Goal: Information Seeking & Learning: Understand process/instructions

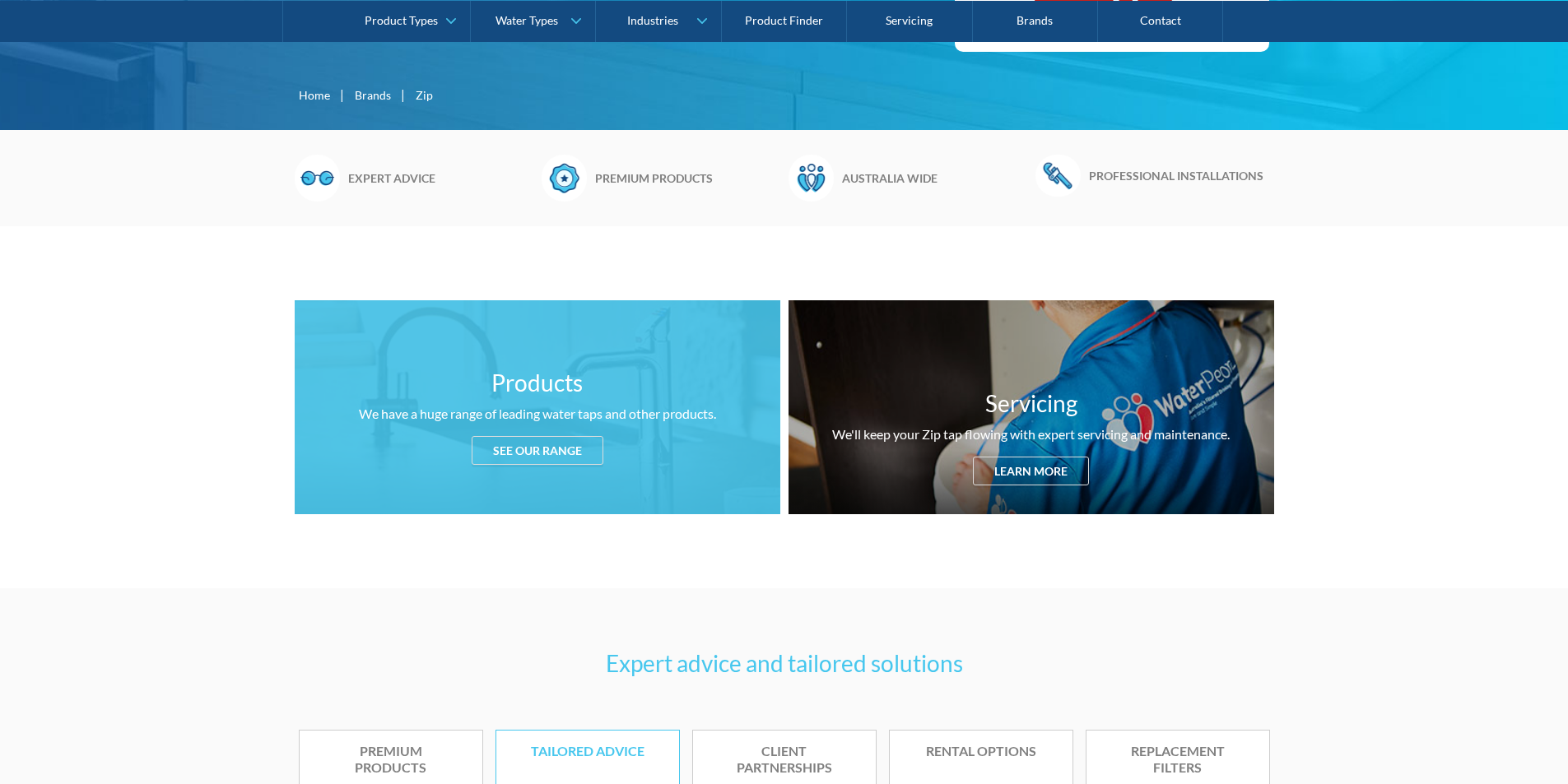
click at [530, 461] on div "See our range" at bounding box center [537, 450] width 132 height 29
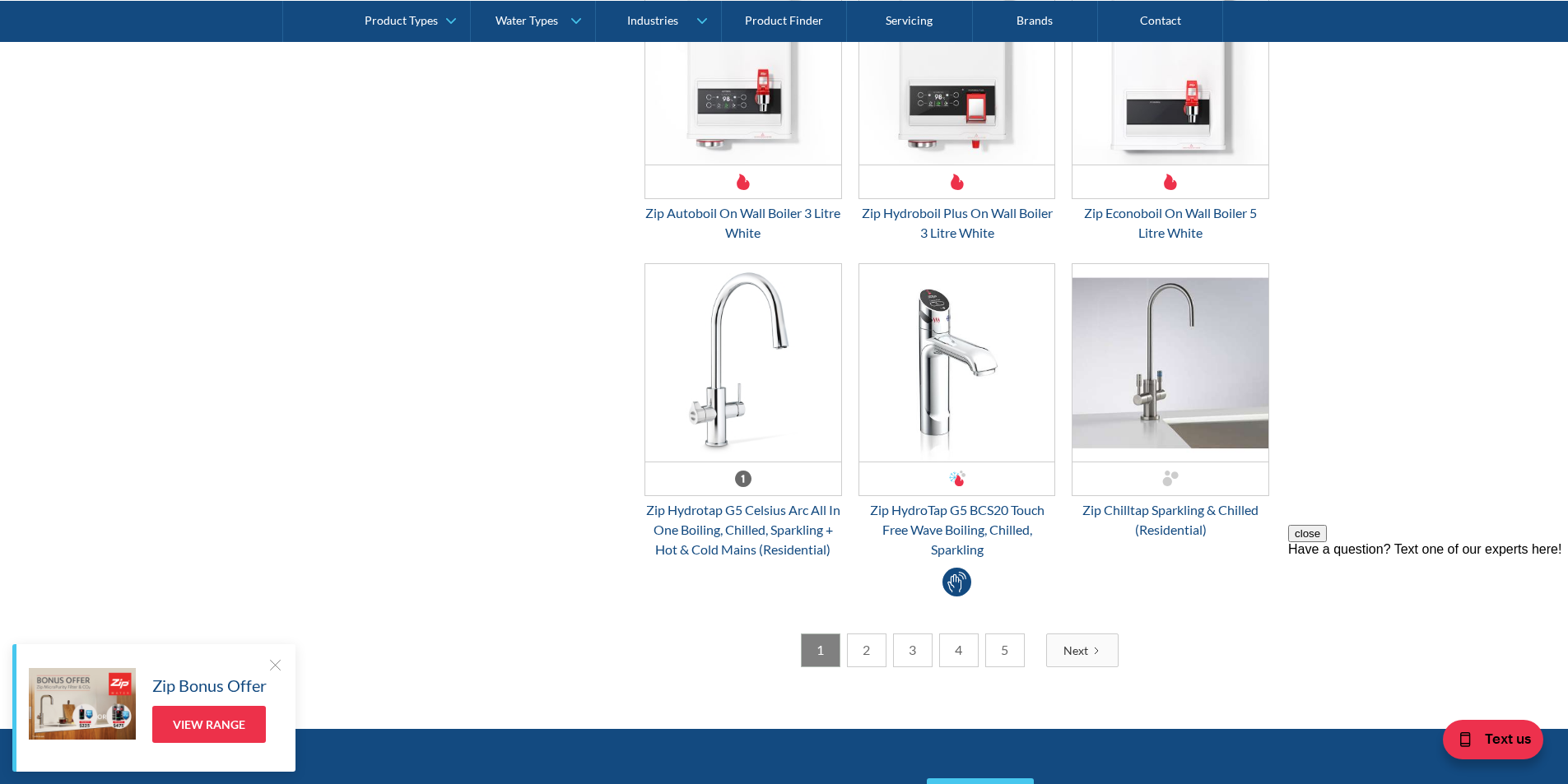
scroll to position [4317, 0]
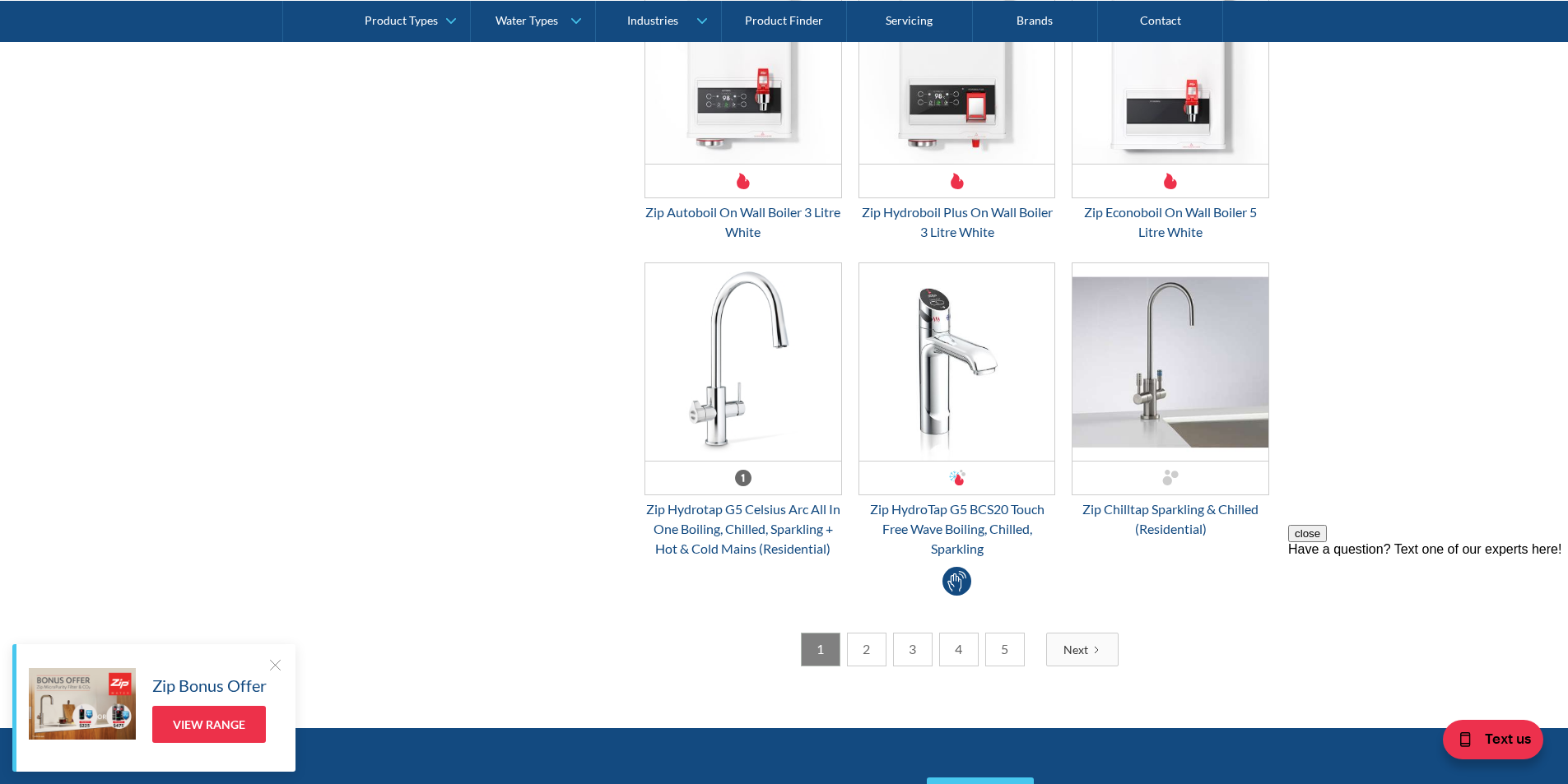
click at [877, 653] on link "2" at bounding box center [867, 649] width 40 height 34
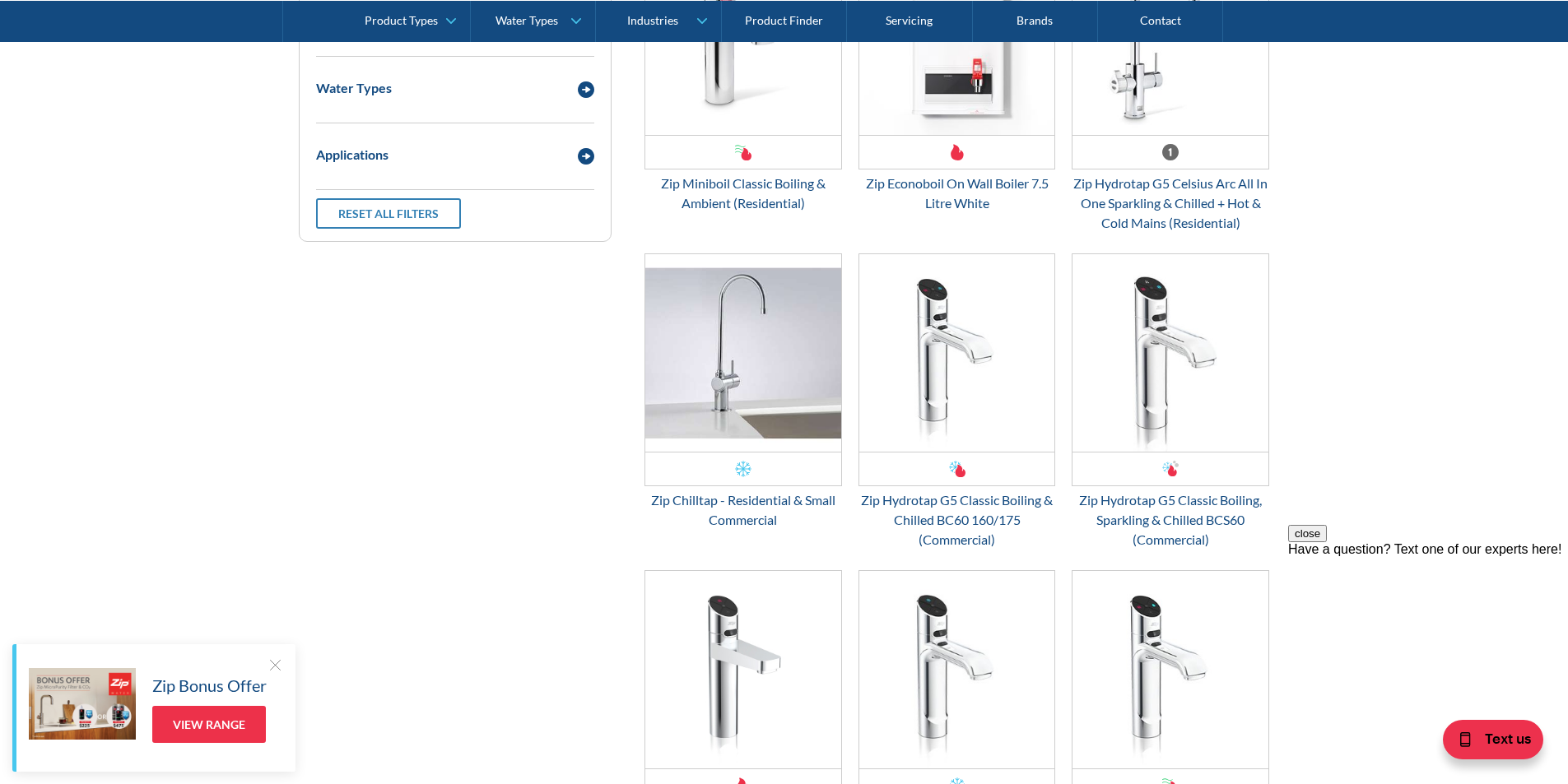
scroll to position [2342, 0]
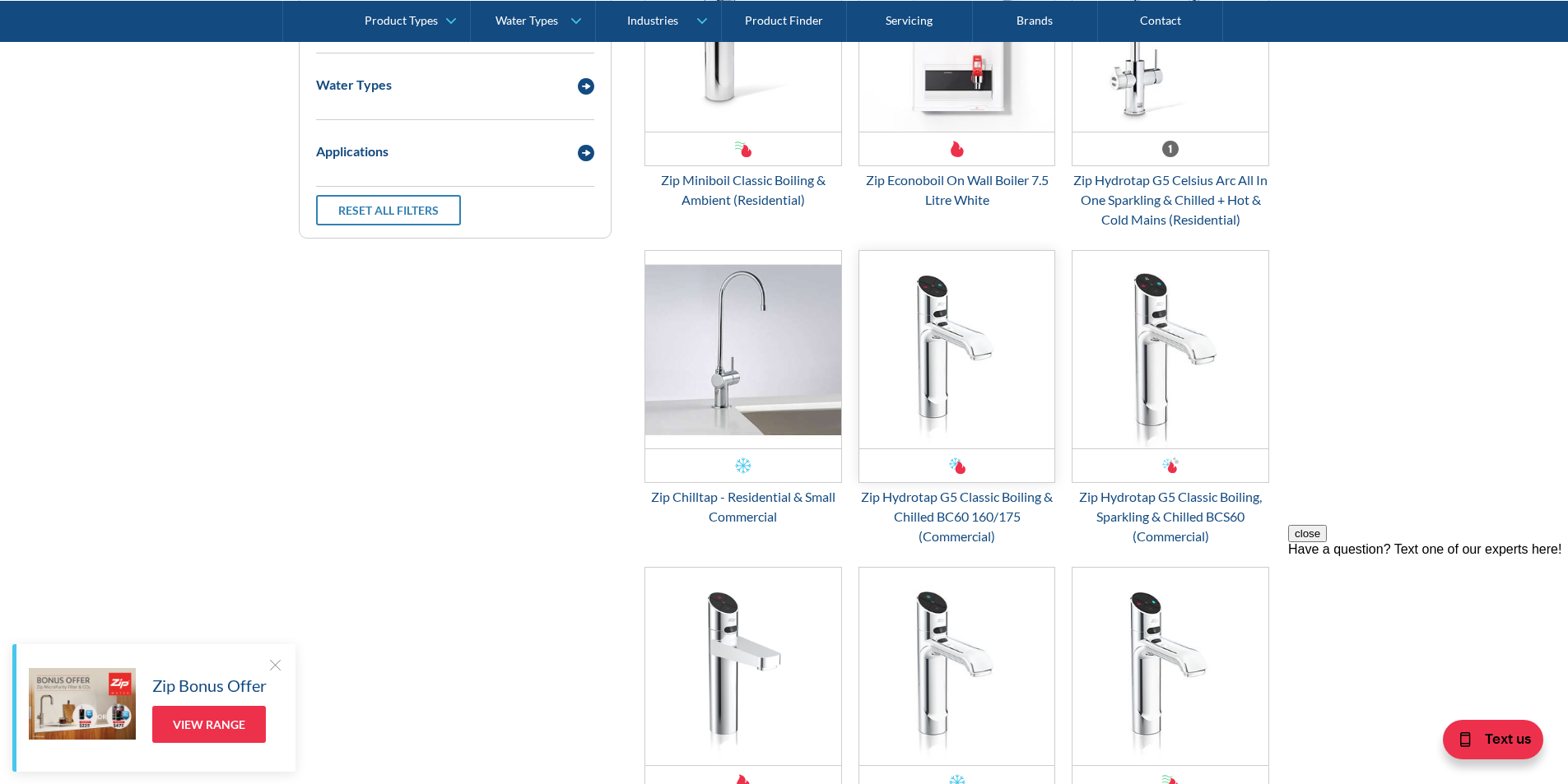
click at [1002, 404] on img "Email Form 3" at bounding box center [957, 350] width 196 height 197
click at [1002, 445] on img "Email Form 3" at bounding box center [957, 350] width 196 height 197
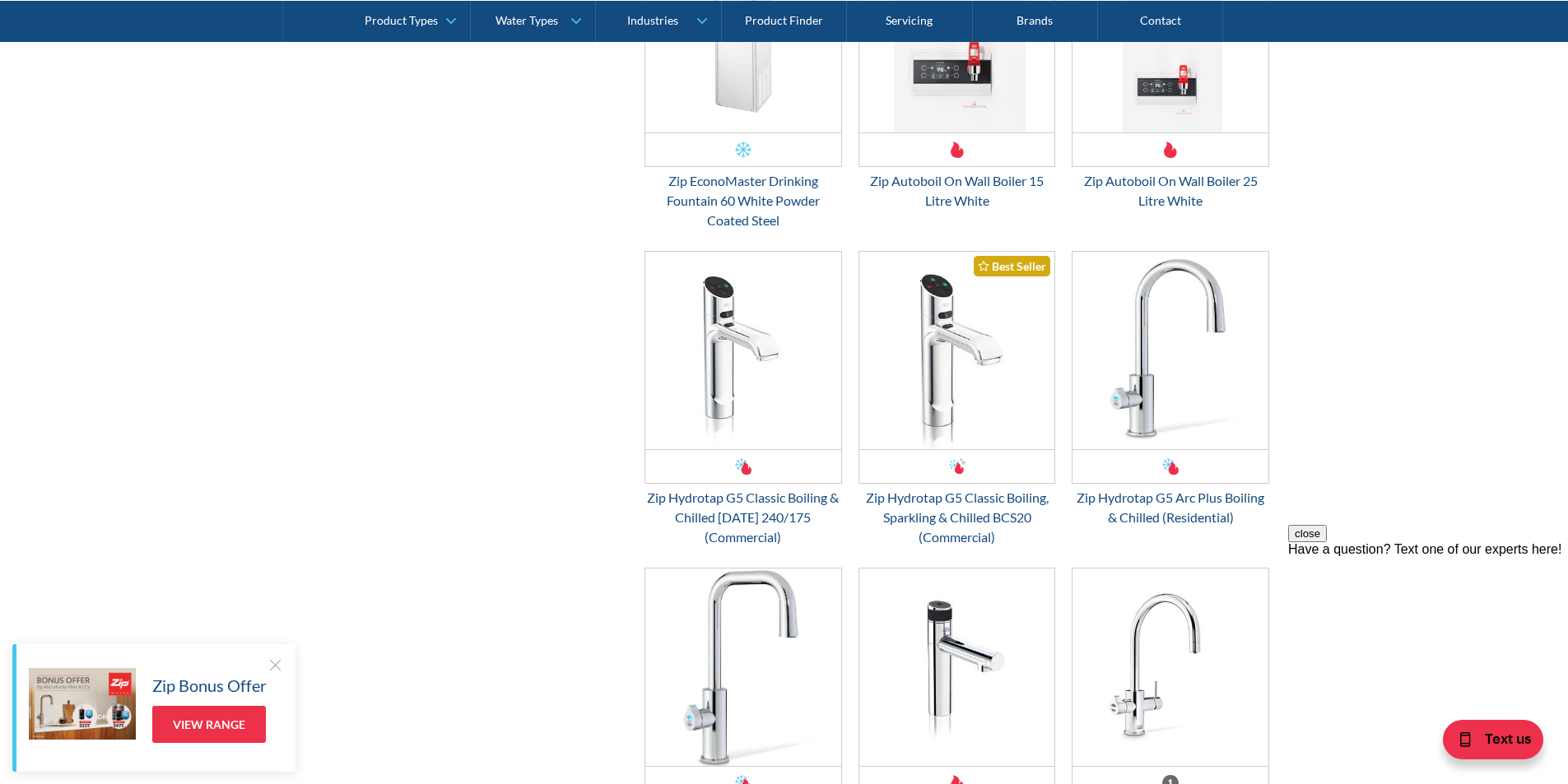
scroll to position [3576, 0]
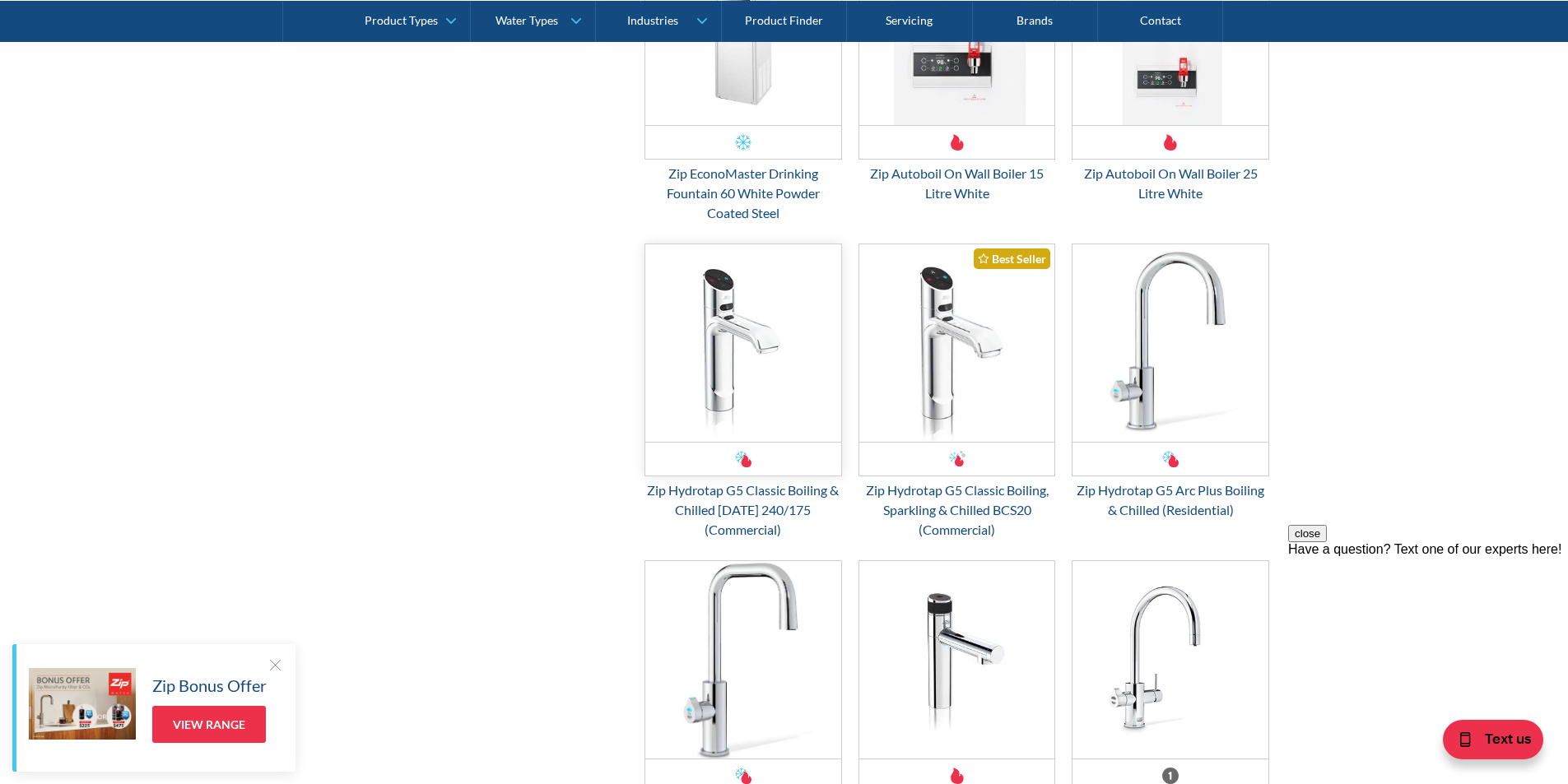
click at [696, 417] on img "Email Form 3" at bounding box center [743, 343] width 196 height 197
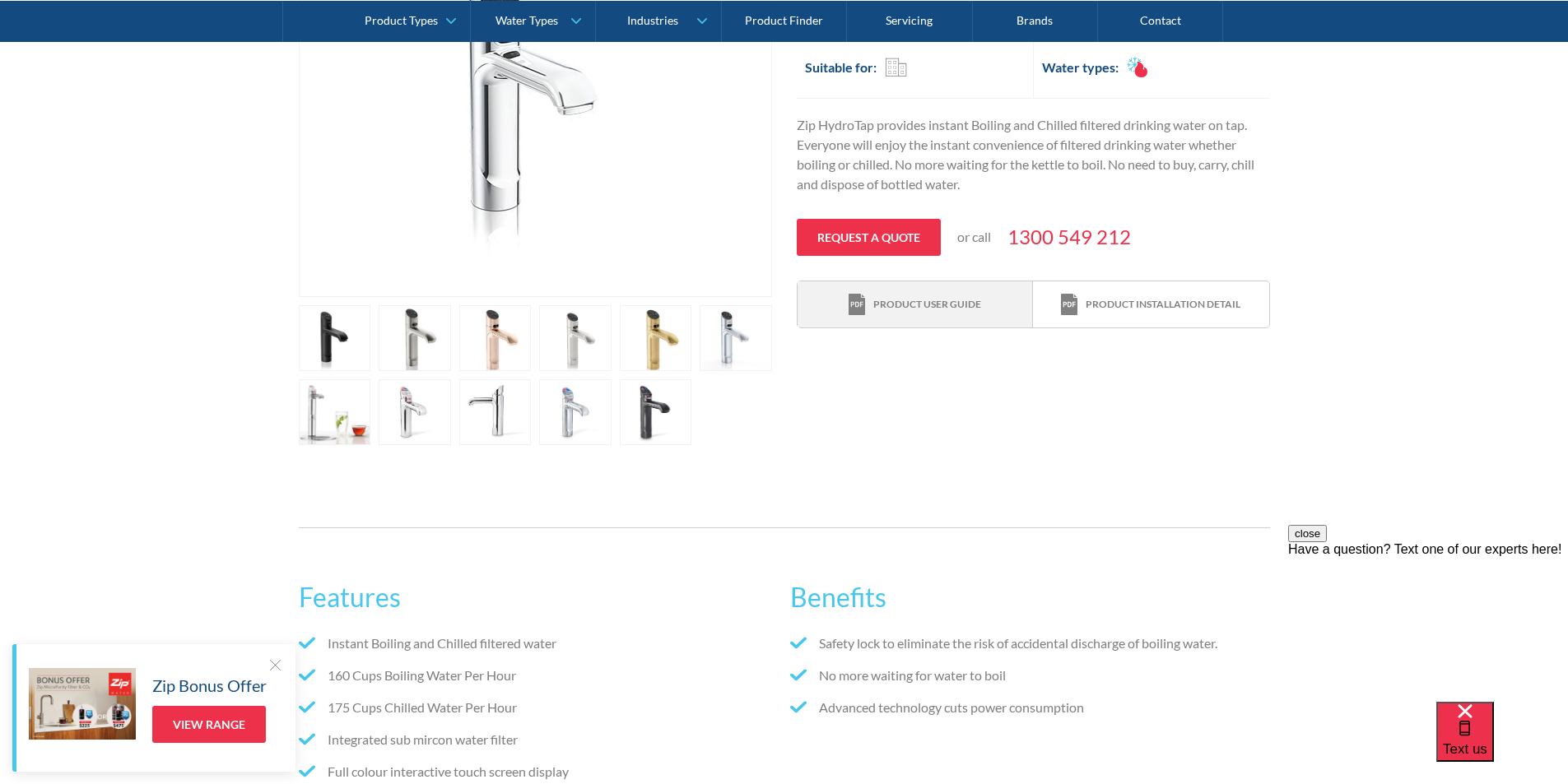
scroll to position [329, 0]
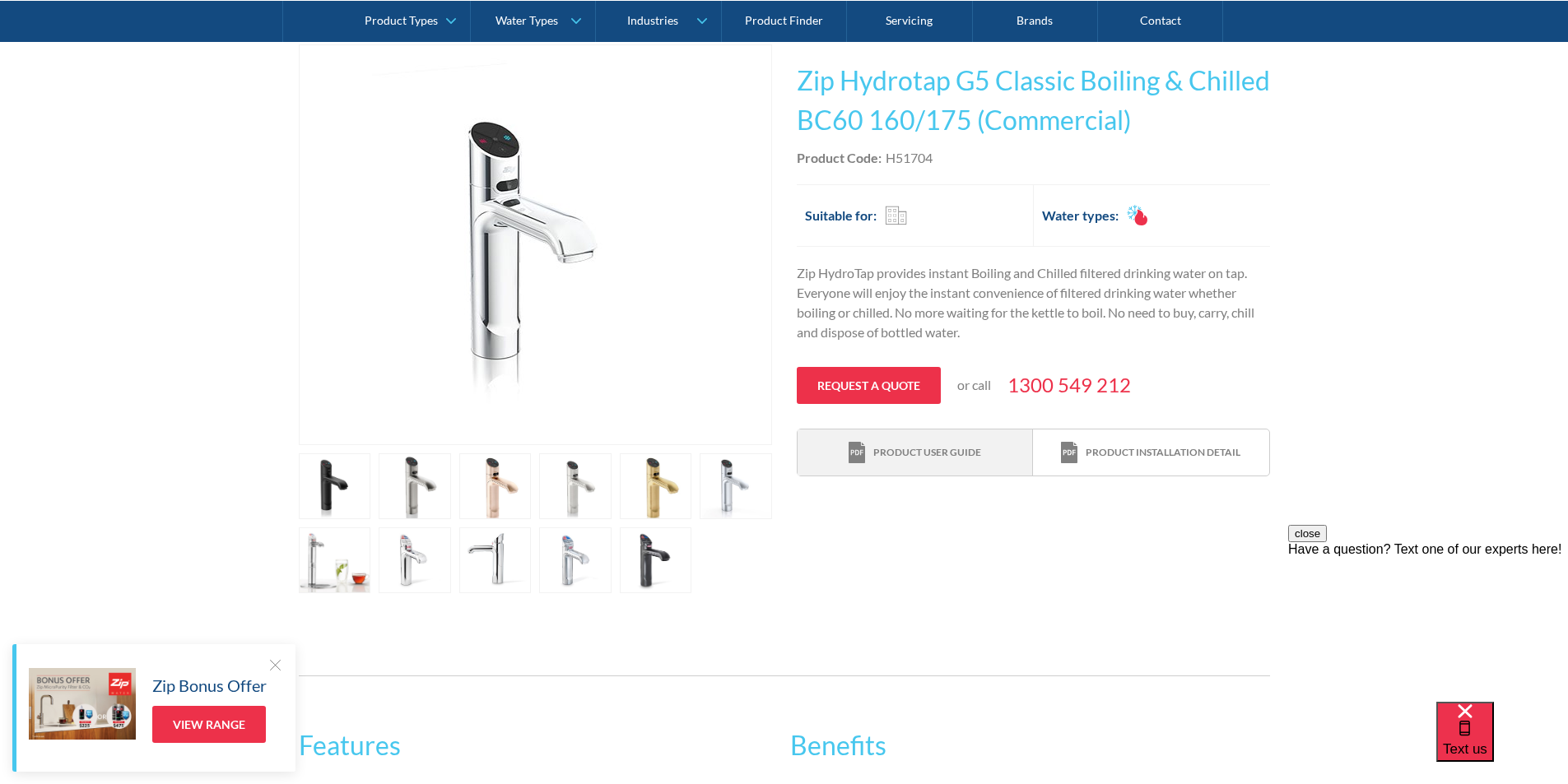
click at [941, 451] on div "Product user guide" at bounding box center [927, 453] width 108 height 15
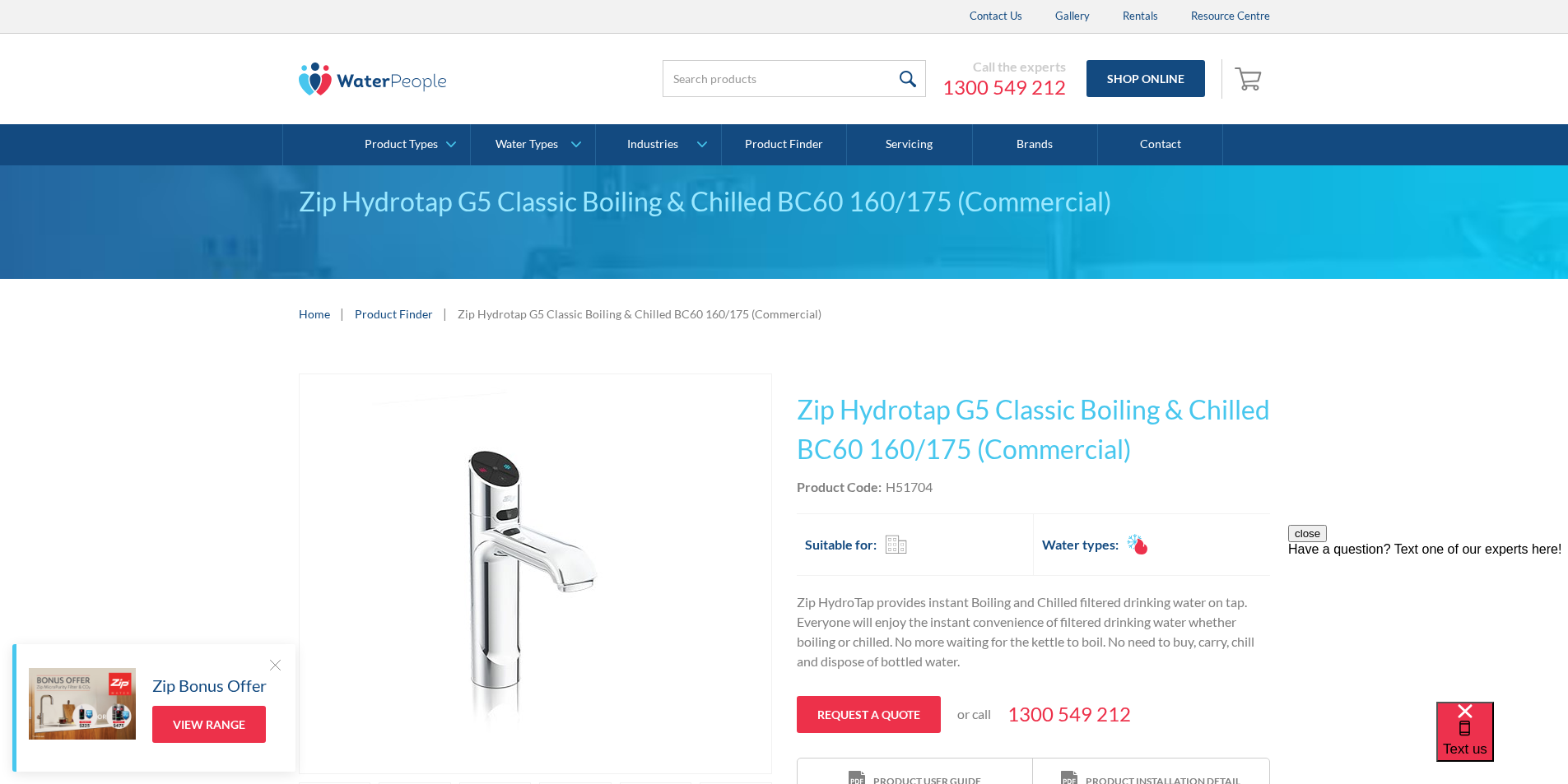
click at [268, 660] on div at bounding box center [275, 665] width 17 height 17
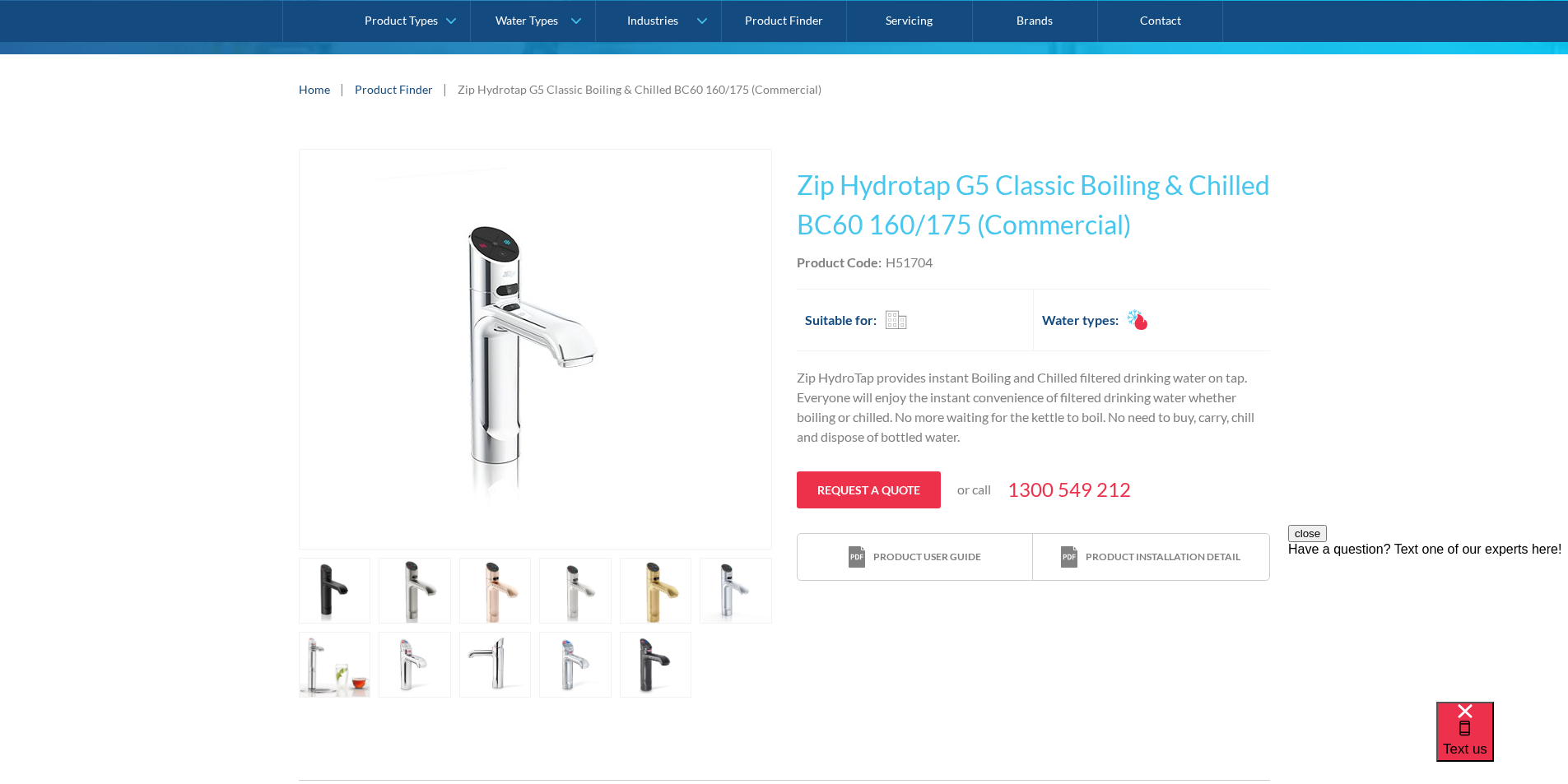
scroll to position [247, 0]
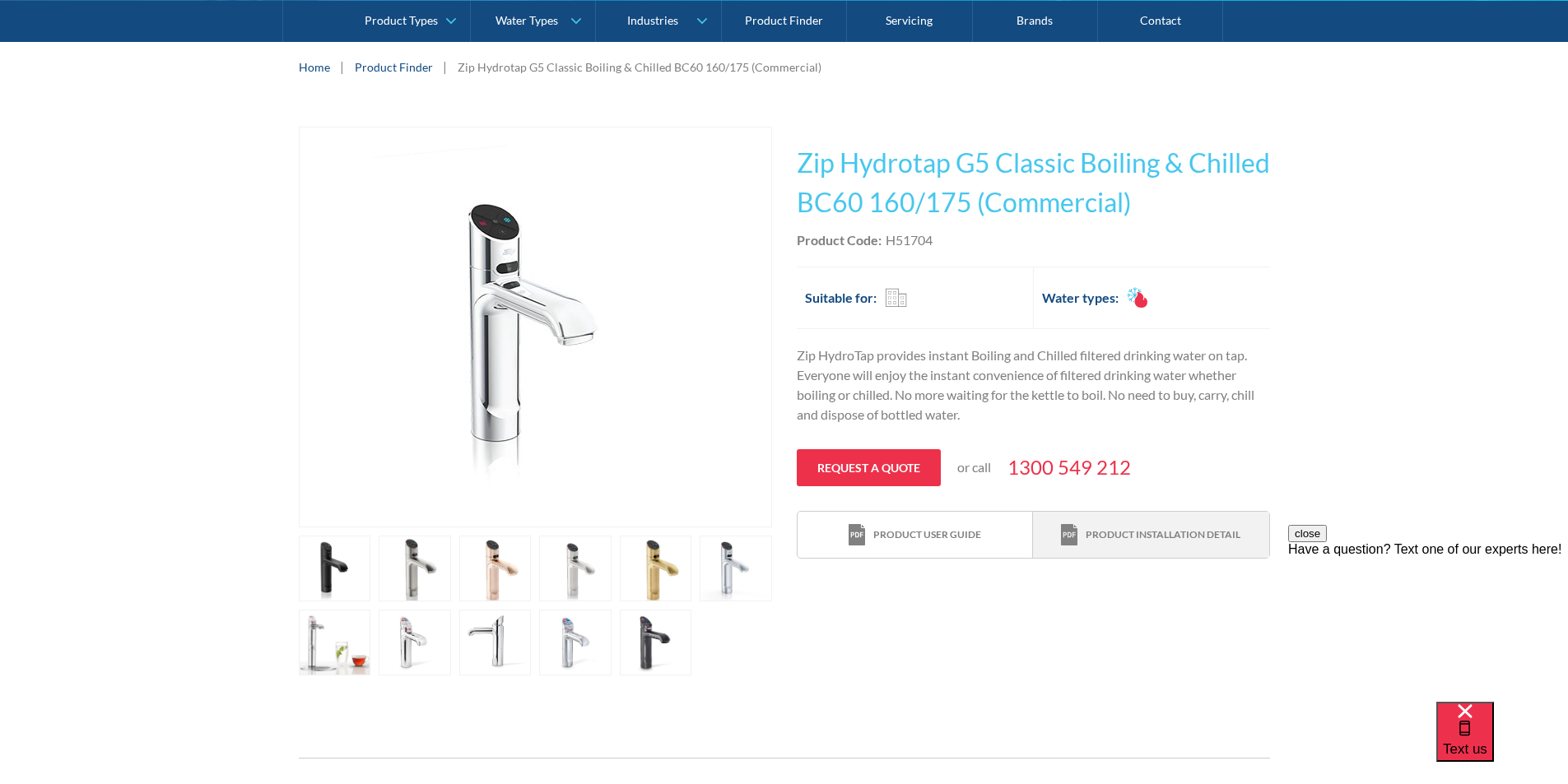
click at [1086, 529] on div "Product installation detail" at bounding box center [1164, 535] width 155 height 15
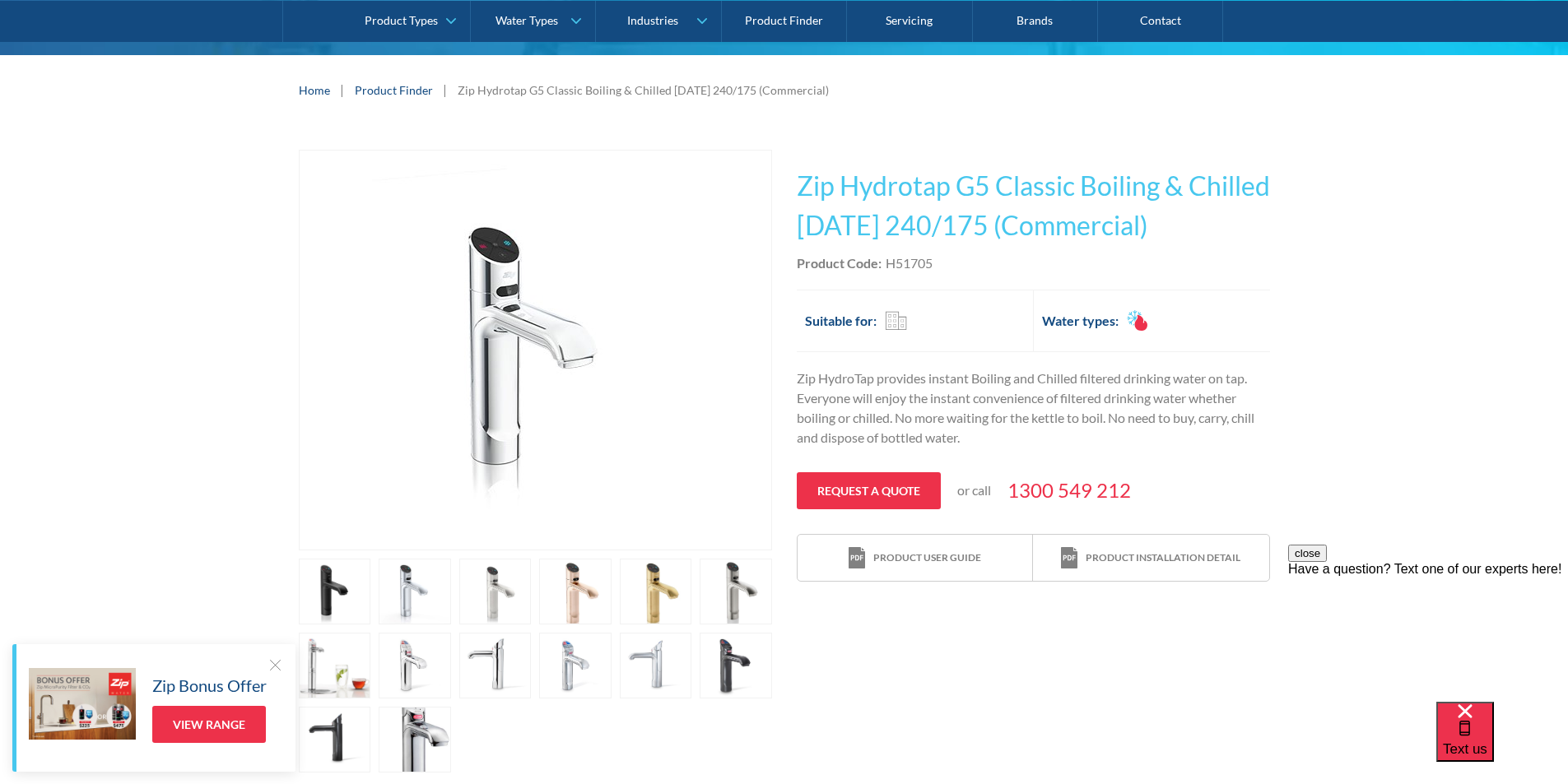
scroll to position [329, 0]
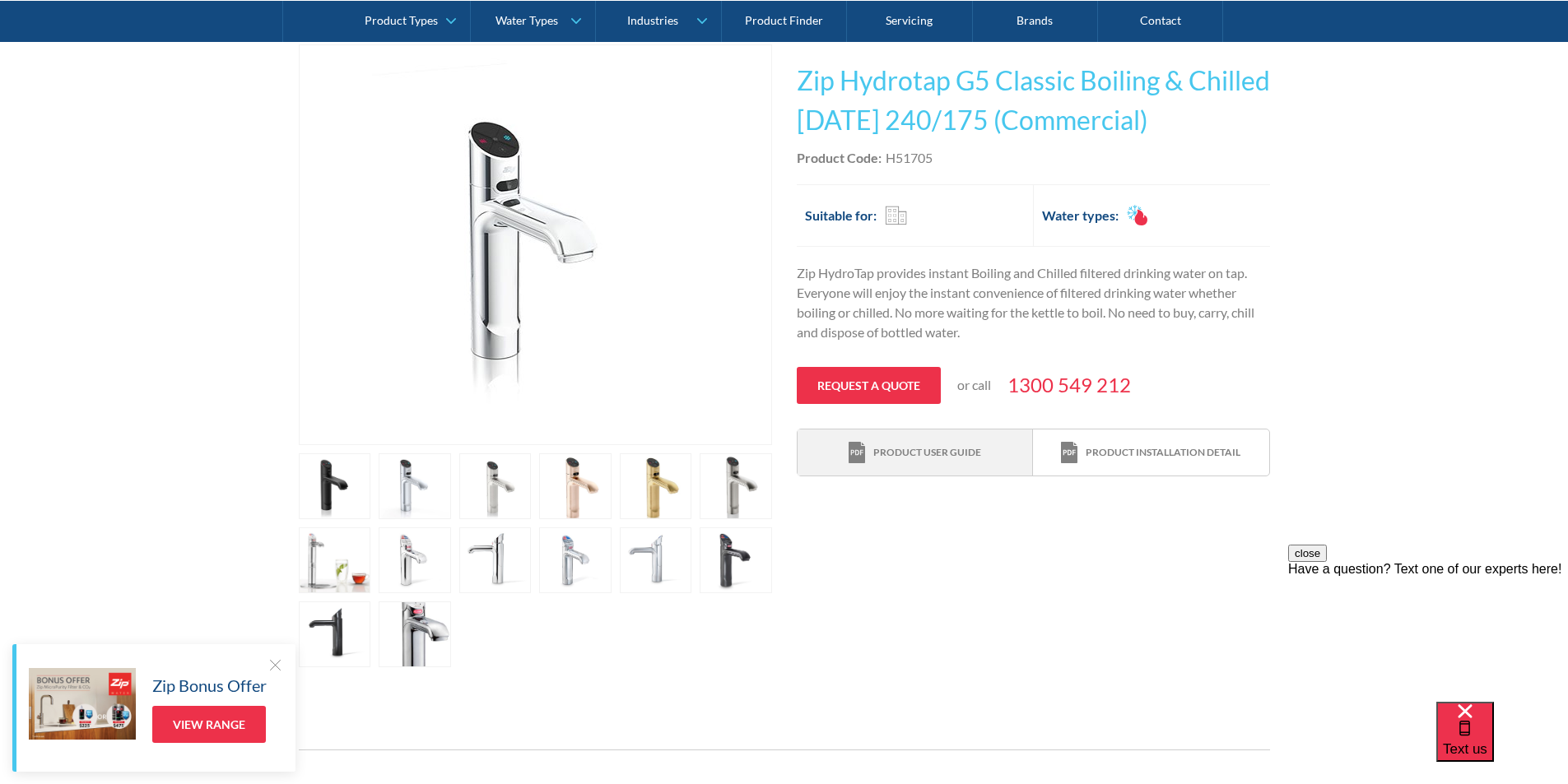
click at [935, 442] on div "Product user guide" at bounding box center [916, 453] width 133 height 22
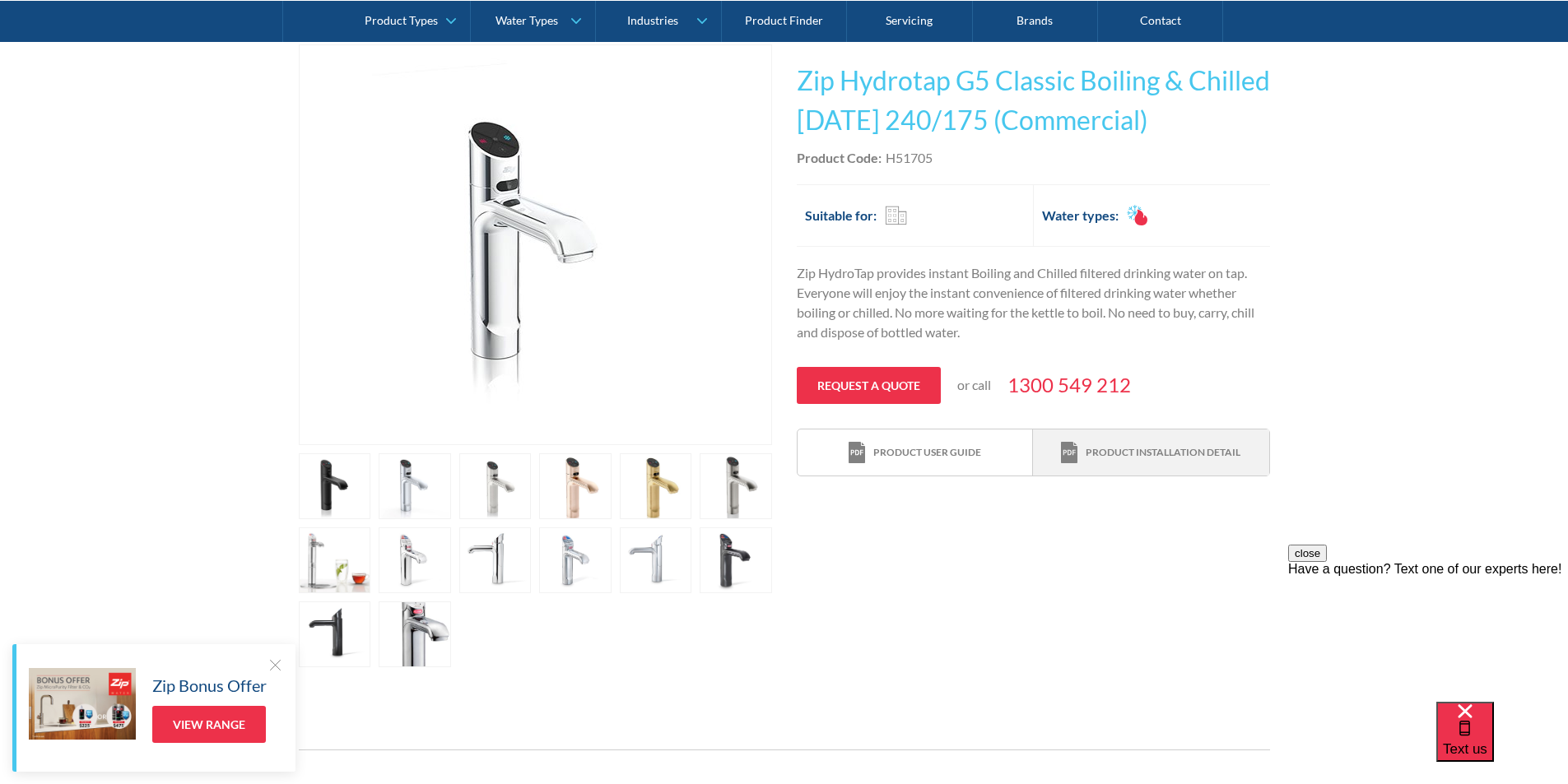
click at [1143, 464] on link "Product installation detail" at bounding box center [1150, 453] width 235 height 47
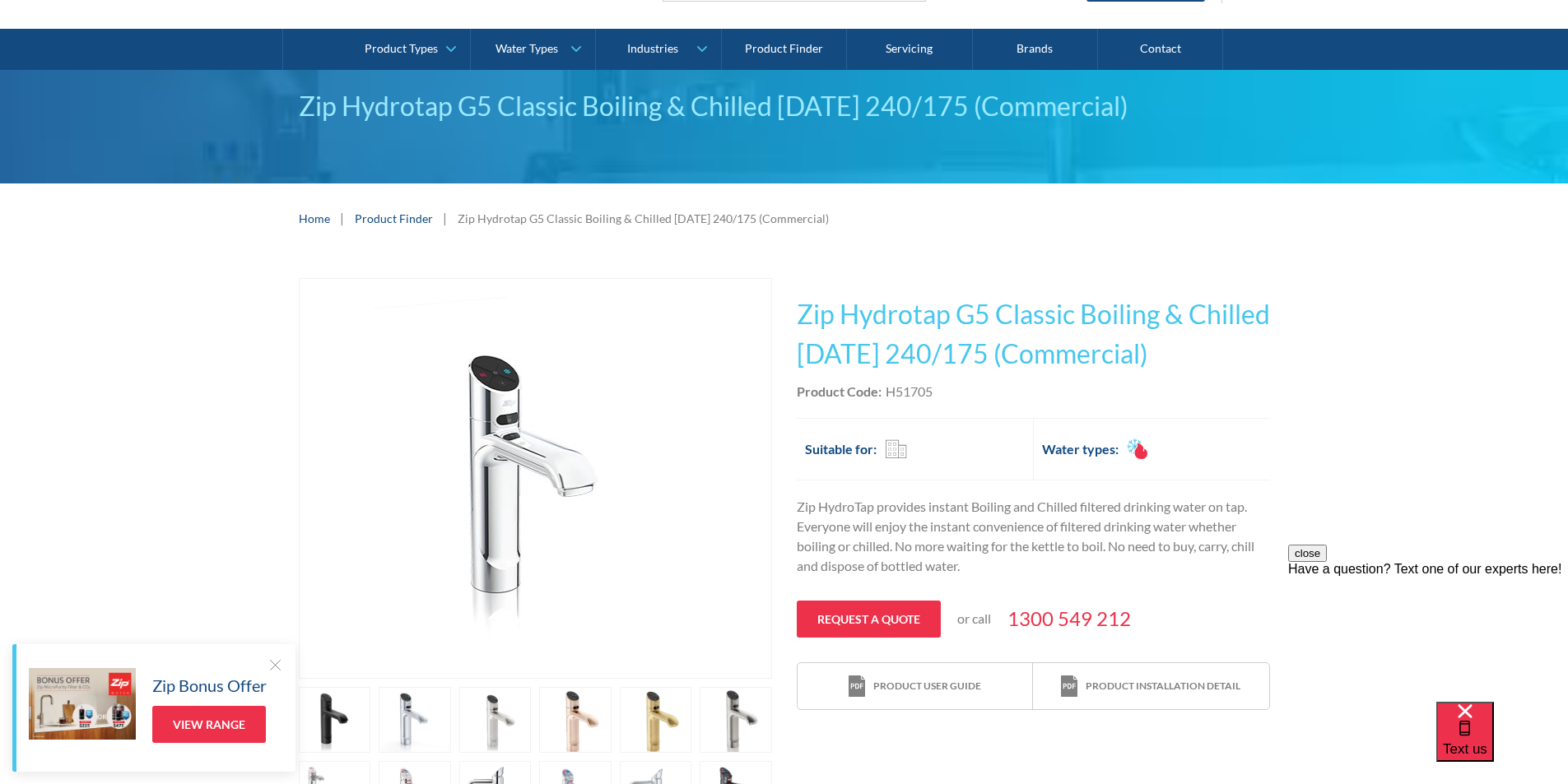
scroll to position [82, 0]
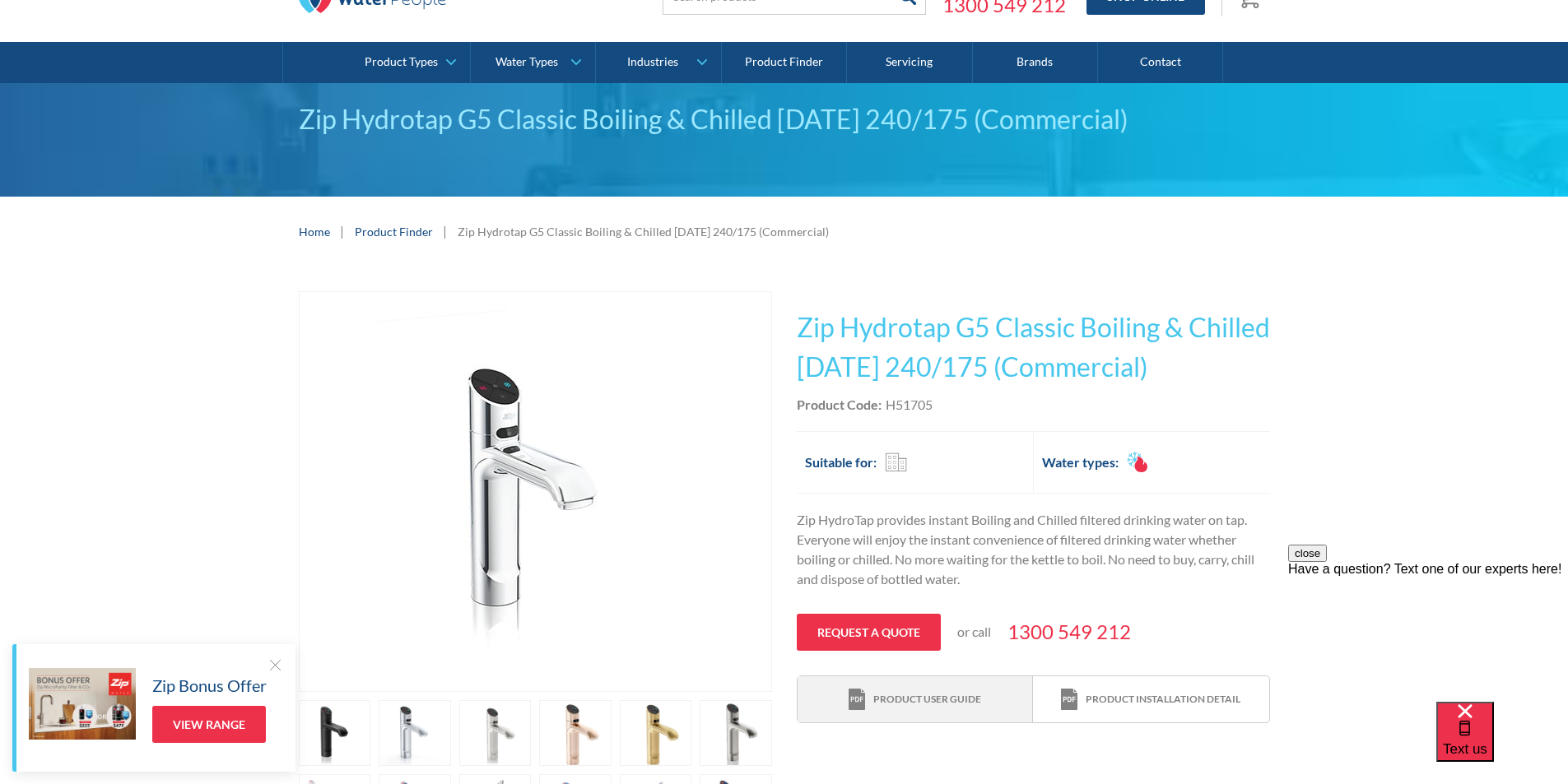
click at [916, 705] on div "Product user guide" at bounding box center [927, 699] width 108 height 15
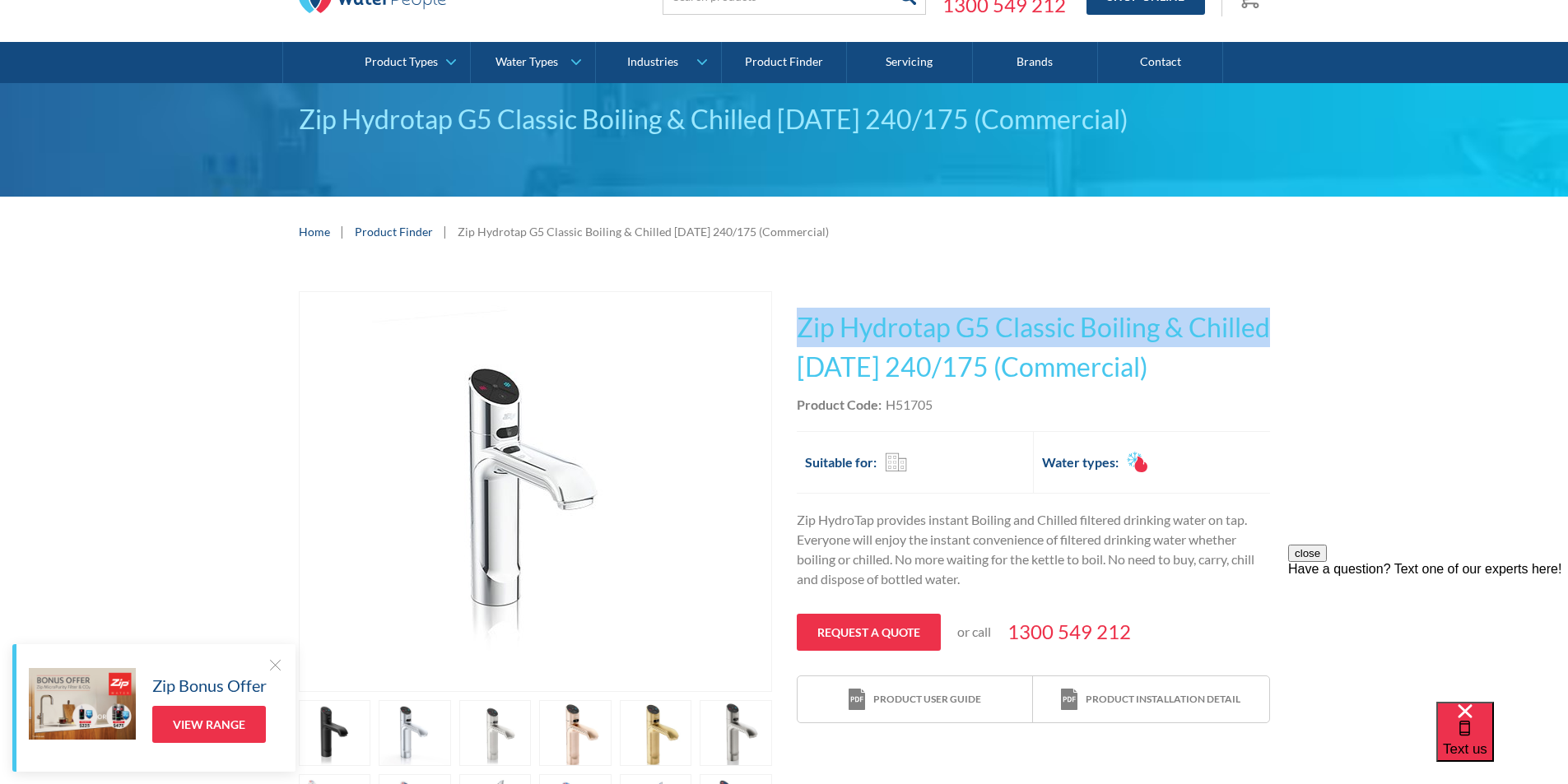
drag, startPoint x: 802, startPoint y: 326, endPoint x: 874, endPoint y: 374, distance: 86.5
click at [874, 374] on h1 "Zip Hydrotap G5 Classic Boiling & Chilled [DATE] 240/175 (Commercial)" at bounding box center [1033, 348] width 473 height 79
copy h1 "Zip Hydrotap G5 Classic Boiling & Chilled"
